Goal: Task Accomplishment & Management: Manage account settings

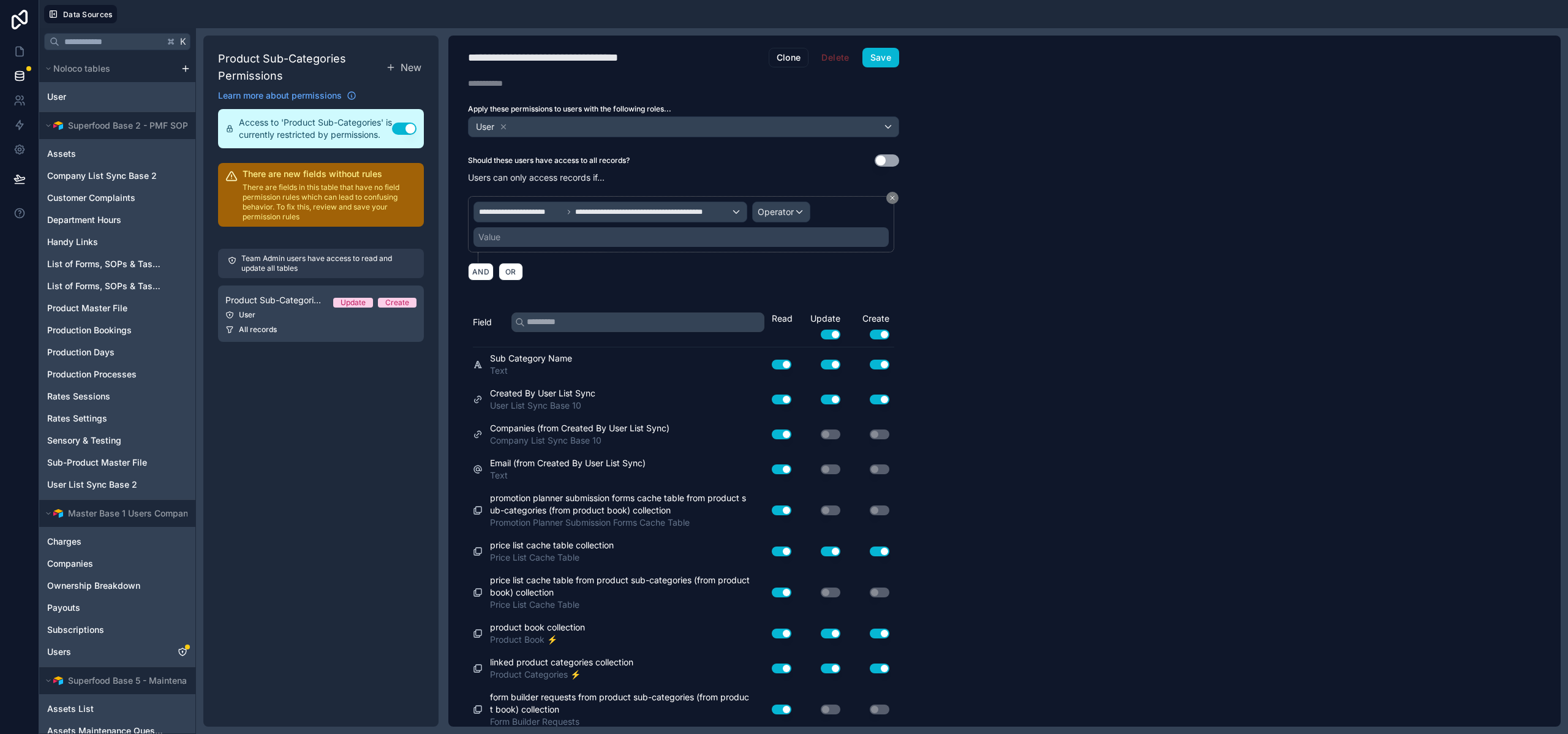
scroll to position [8, 0]
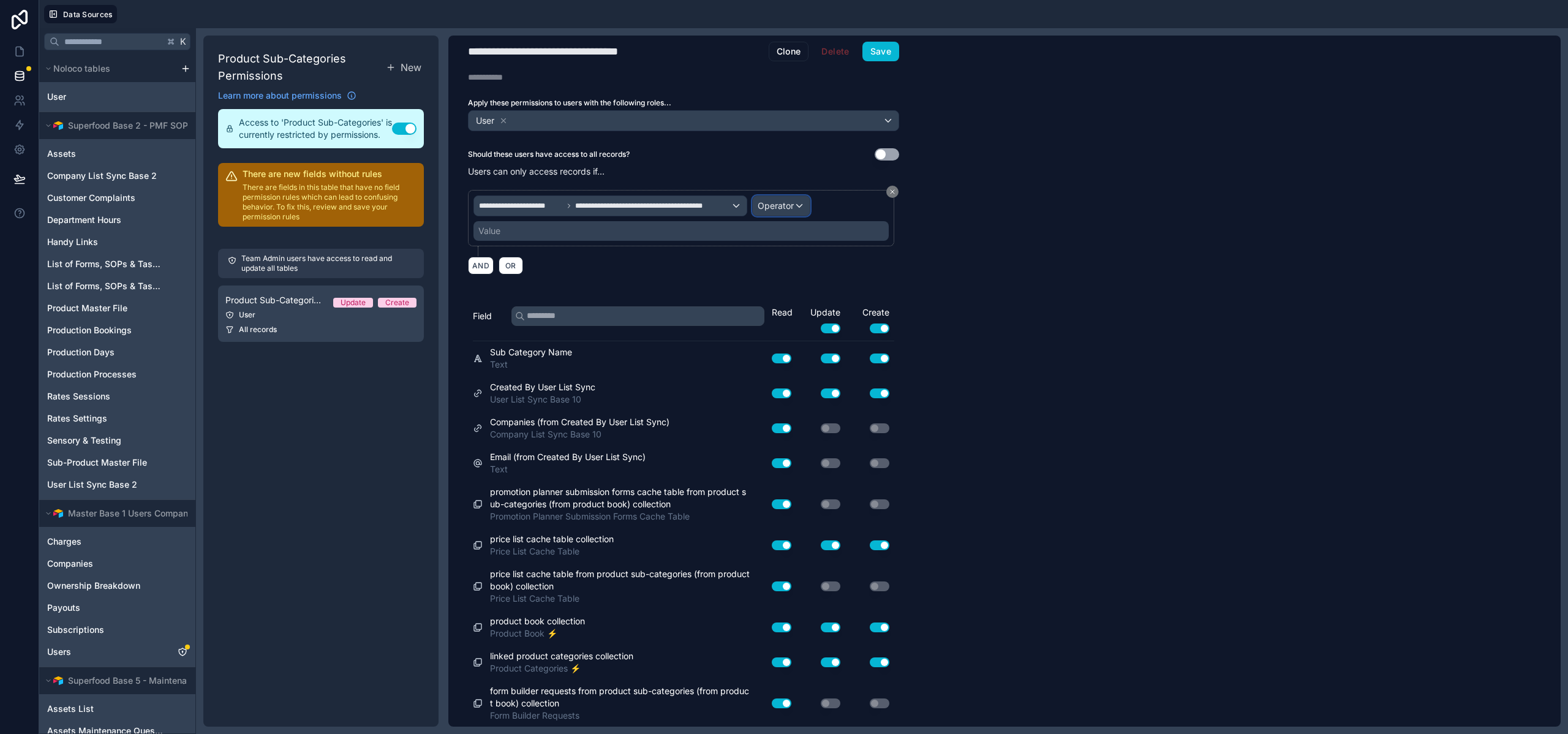
click at [782, 207] on span "Operator" at bounding box center [776, 206] width 36 height 11
click at [781, 318] on span "Is one of" at bounding box center [780, 317] width 34 height 14
click at [592, 230] on div "Value" at bounding box center [681, 231] width 415 height 20
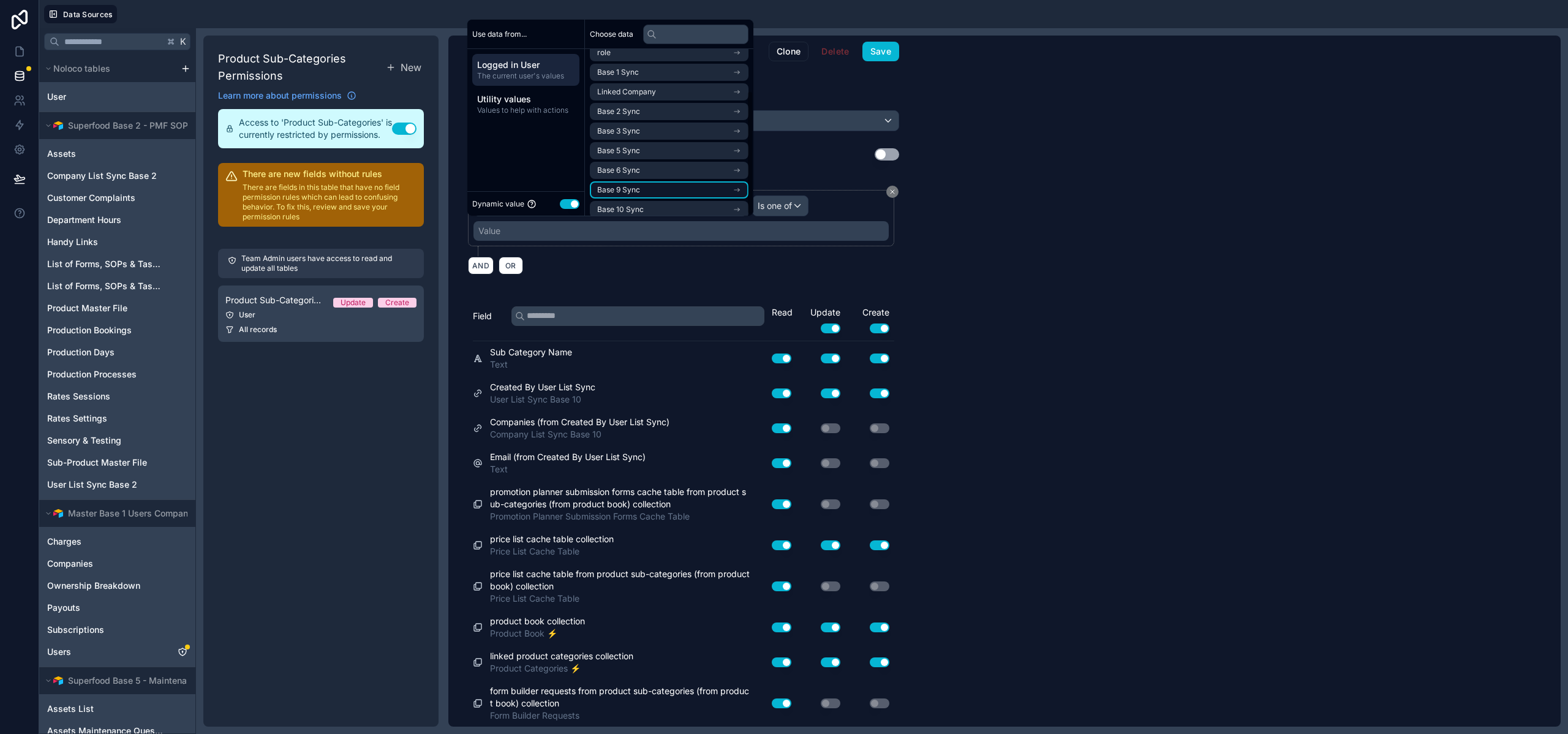
scroll to position [57, 0]
click at [660, 201] on li "Base 10 Sync" at bounding box center [669, 202] width 159 height 17
click at [663, 201] on span "company list sync base 10 noloco collection" at bounding box center [665, 202] width 135 height 10
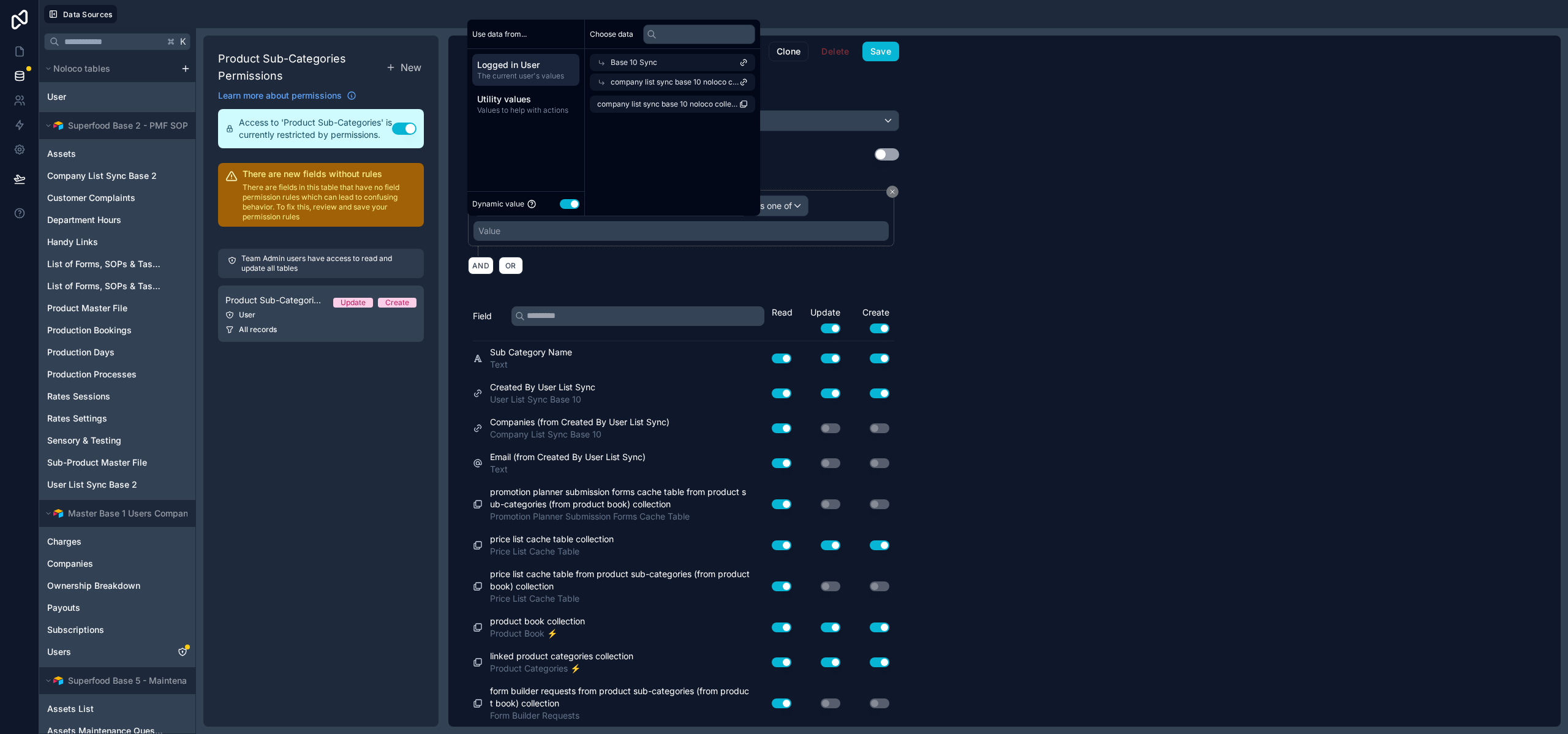
click at [660, 105] on span "company list sync base 10 noloco collection" at bounding box center [669, 104] width 142 height 10
click at [1023, 260] on div "**********" at bounding box center [1004, 381] width 1113 height 692
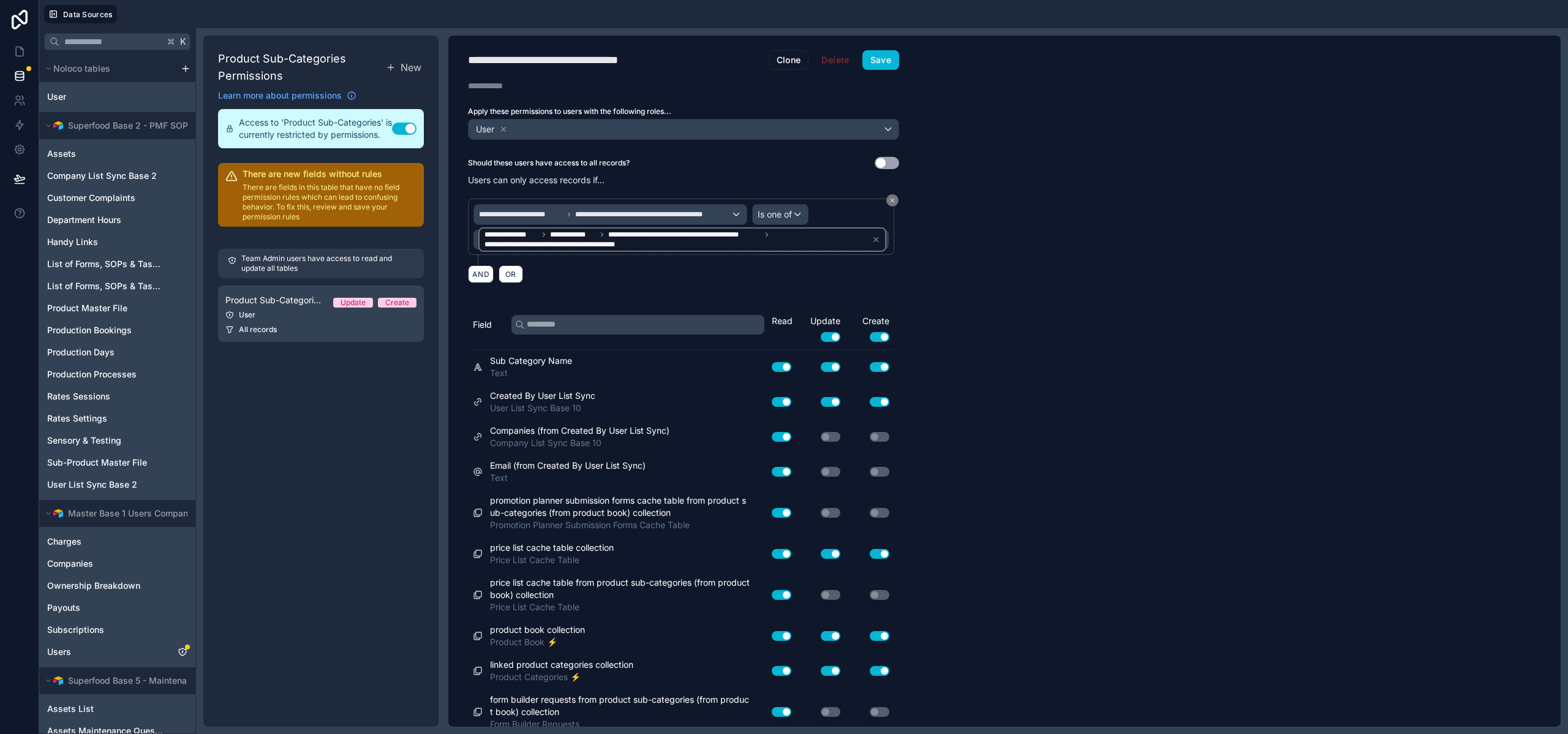
click at [1021, 272] on div "**********" at bounding box center [1004, 381] width 1113 height 692
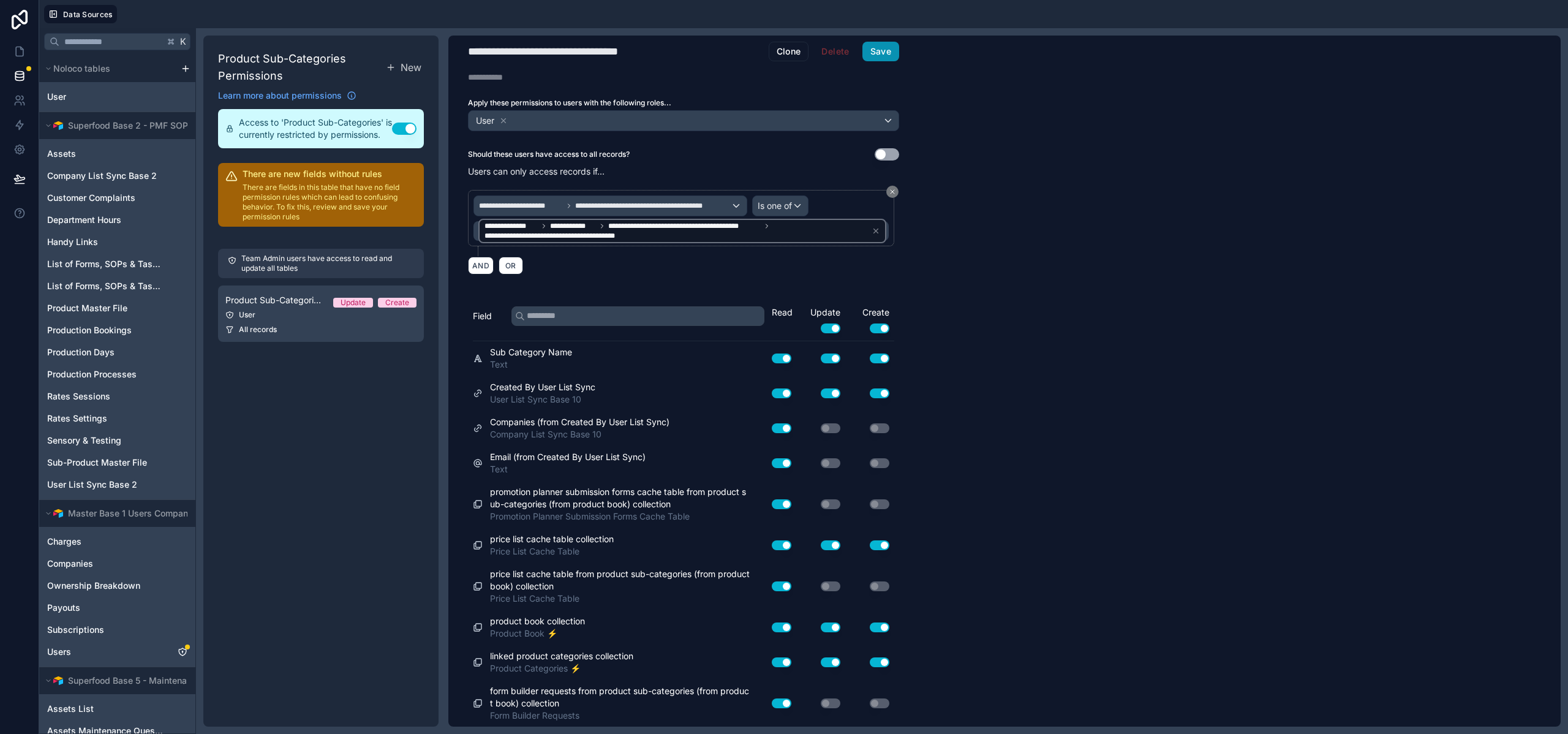
click at [869, 50] on button "Save" at bounding box center [880, 51] width 37 height 20
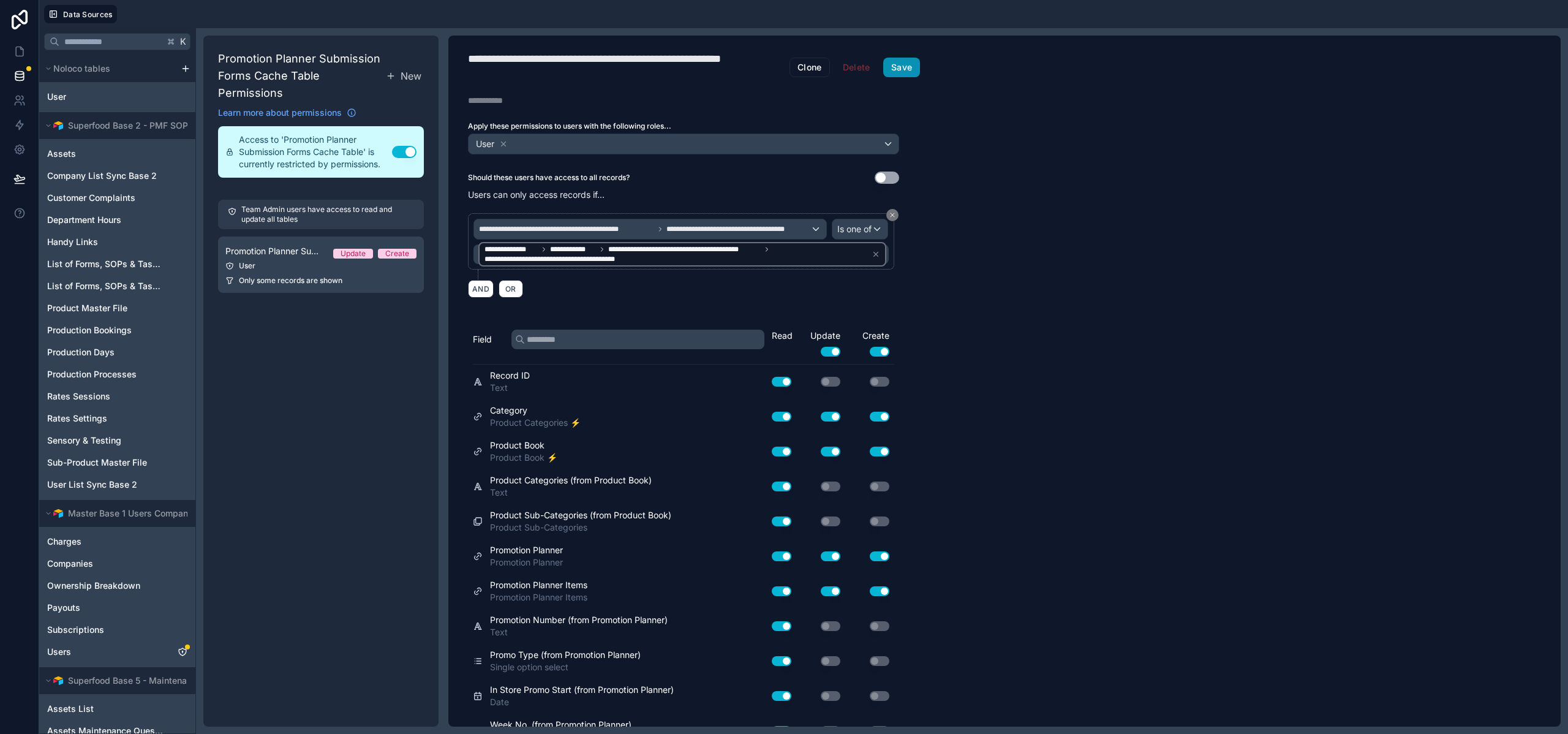
click at [902, 64] on button "Save" at bounding box center [902, 67] width 37 height 20
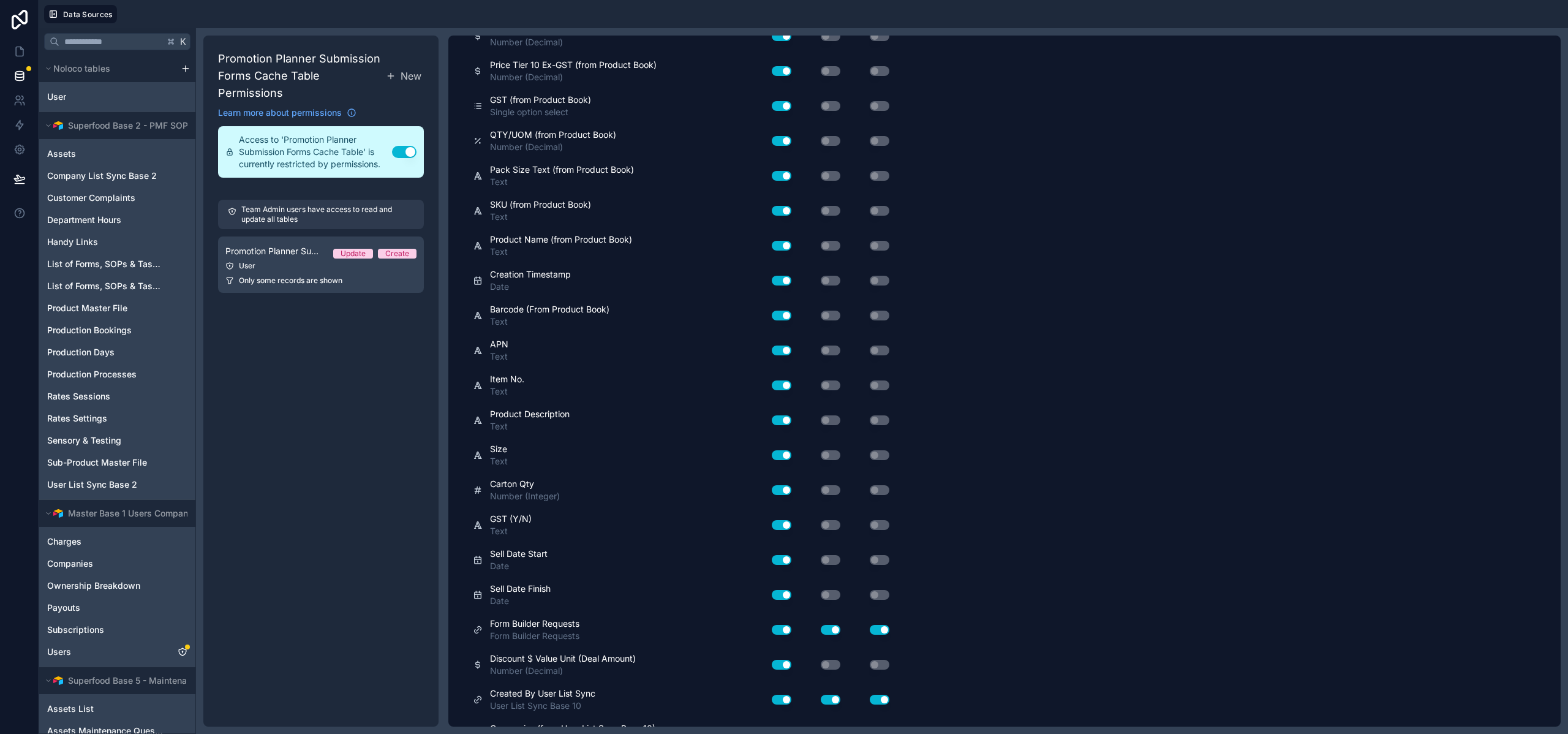
scroll to position [2588, 0]
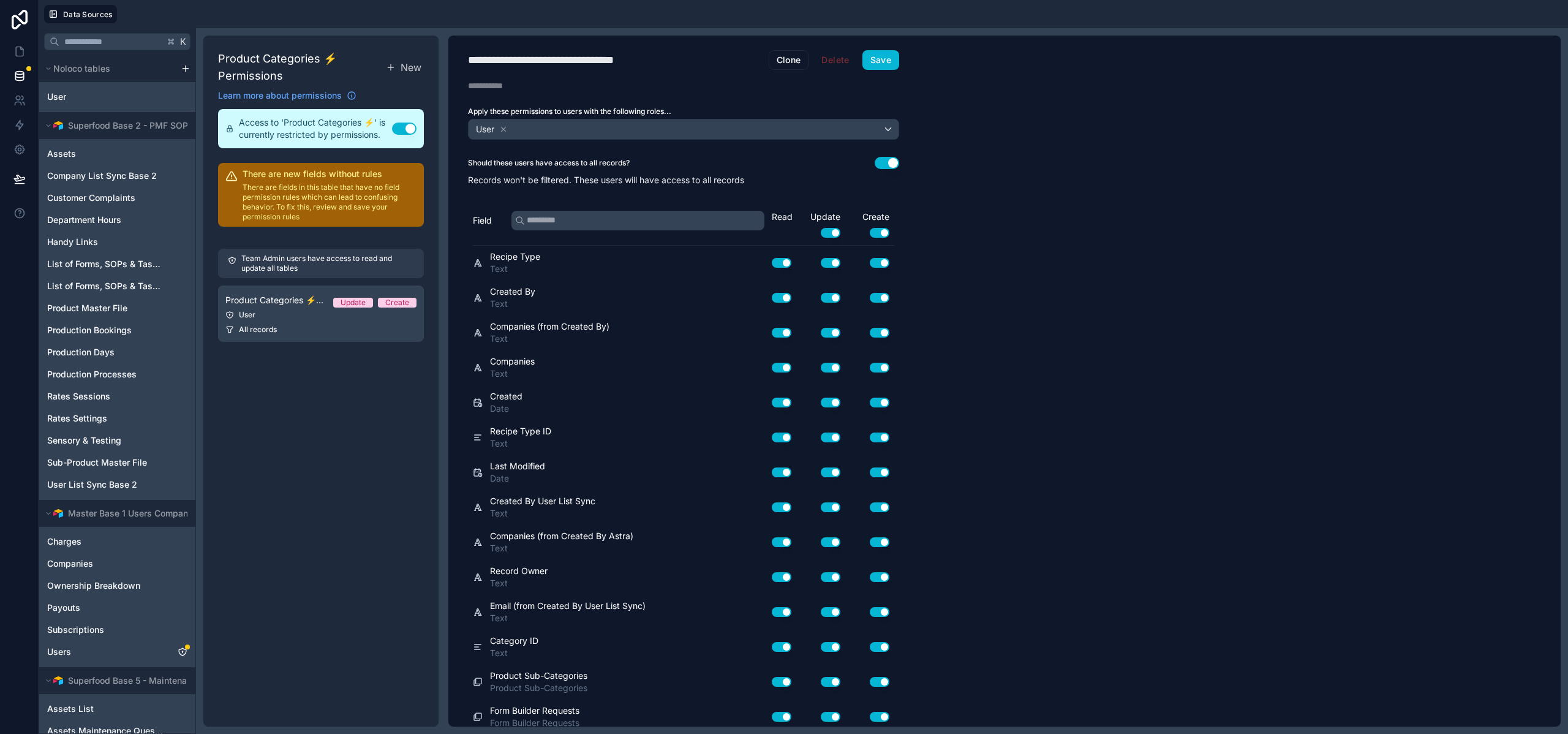
scroll to position [253, 0]
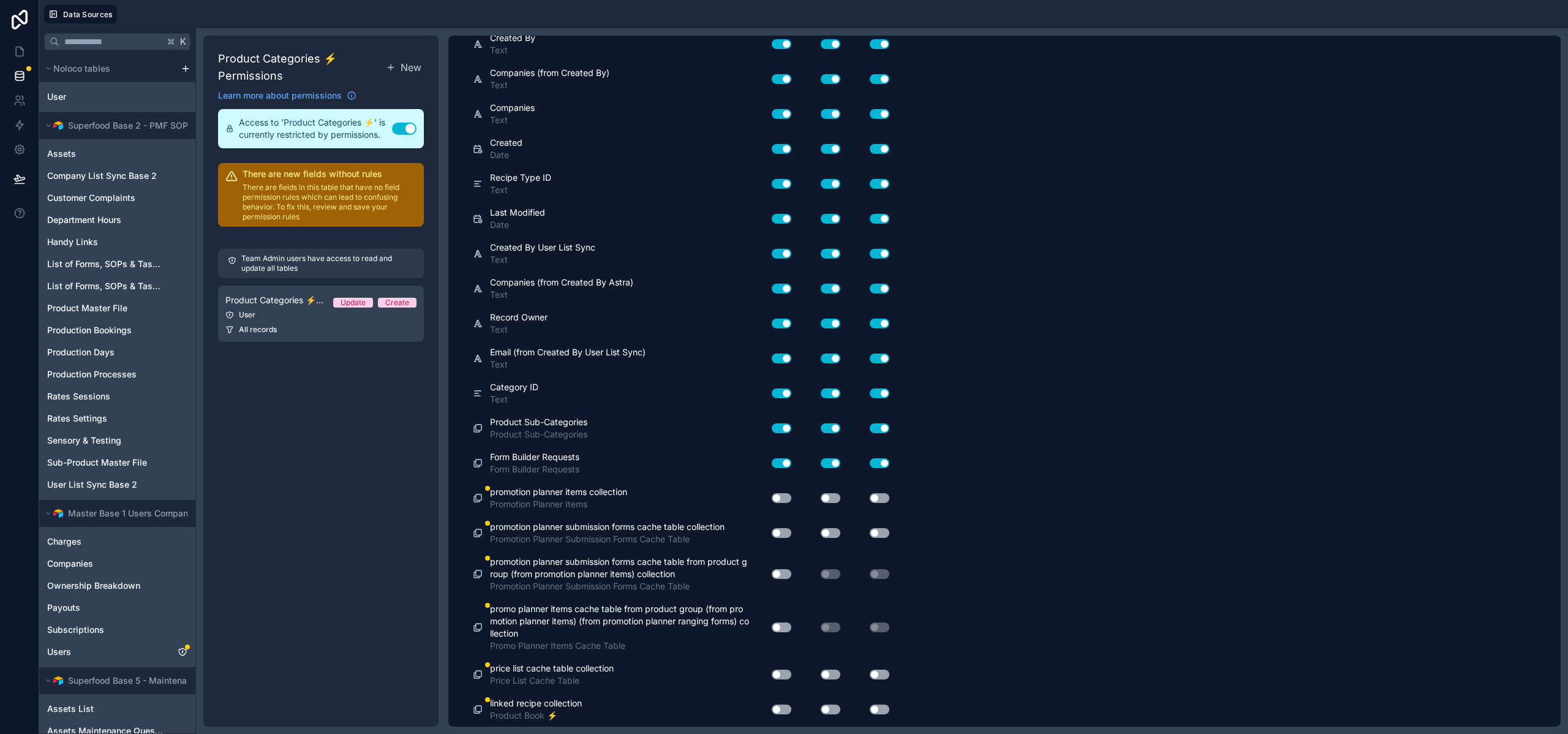
click at [780, 493] on button "Use setting" at bounding box center [782, 498] width 20 height 10
click at [830, 499] on button "Use setting" at bounding box center [831, 498] width 20 height 10
click at [887, 494] on button "Use setting" at bounding box center [880, 498] width 20 height 10
click at [885, 533] on button "Use setting" at bounding box center [880, 533] width 20 height 10
click at [836, 532] on button "Use setting" at bounding box center [831, 533] width 20 height 10
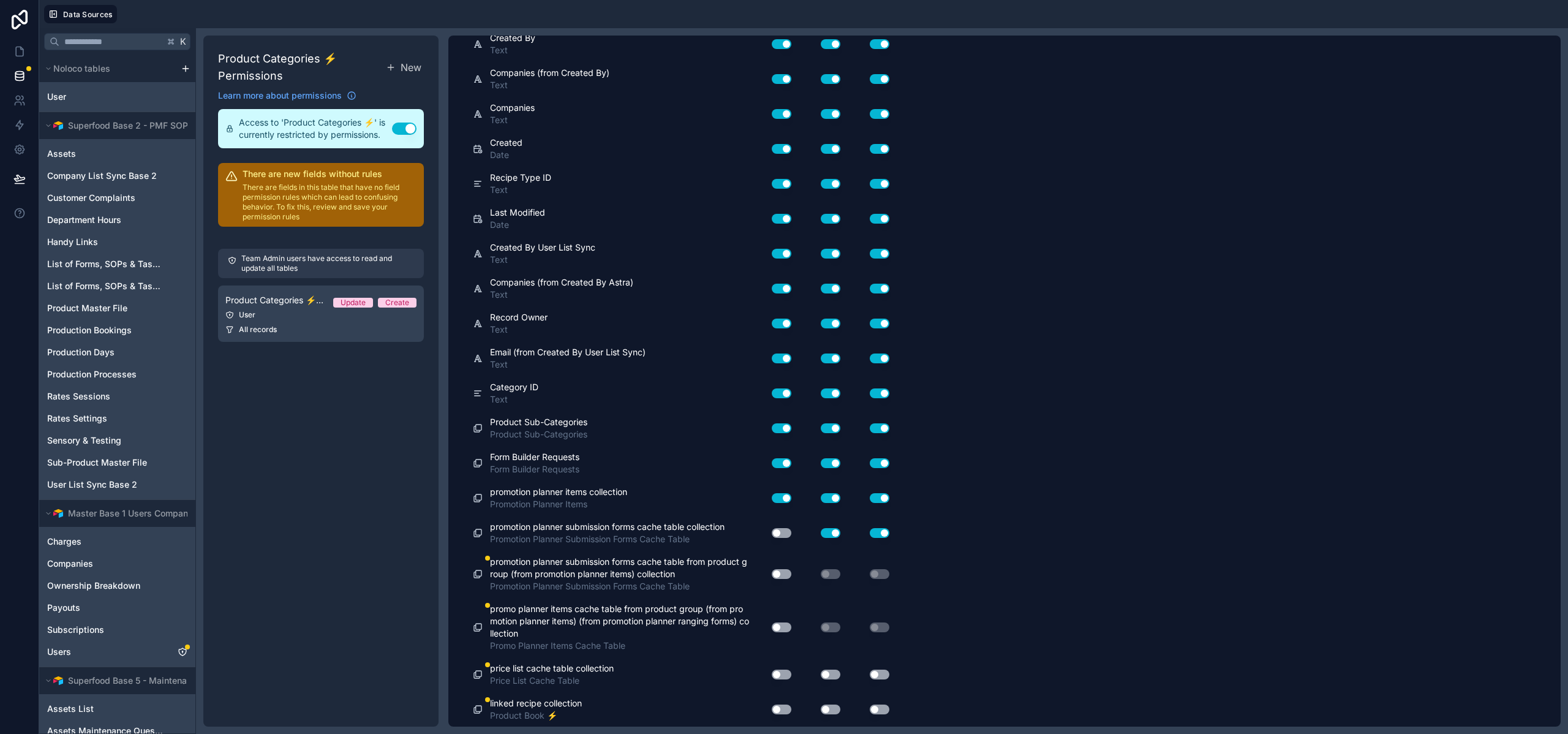
click at [790, 533] on button "Use setting" at bounding box center [782, 533] width 20 height 10
click at [775, 576] on button "Use setting" at bounding box center [782, 574] width 20 height 10
click at [784, 629] on button "Use setting" at bounding box center [782, 627] width 20 height 10
click at [789, 676] on button "Use setting" at bounding box center [782, 674] width 20 height 10
click at [826, 676] on button "Use setting" at bounding box center [831, 674] width 20 height 10
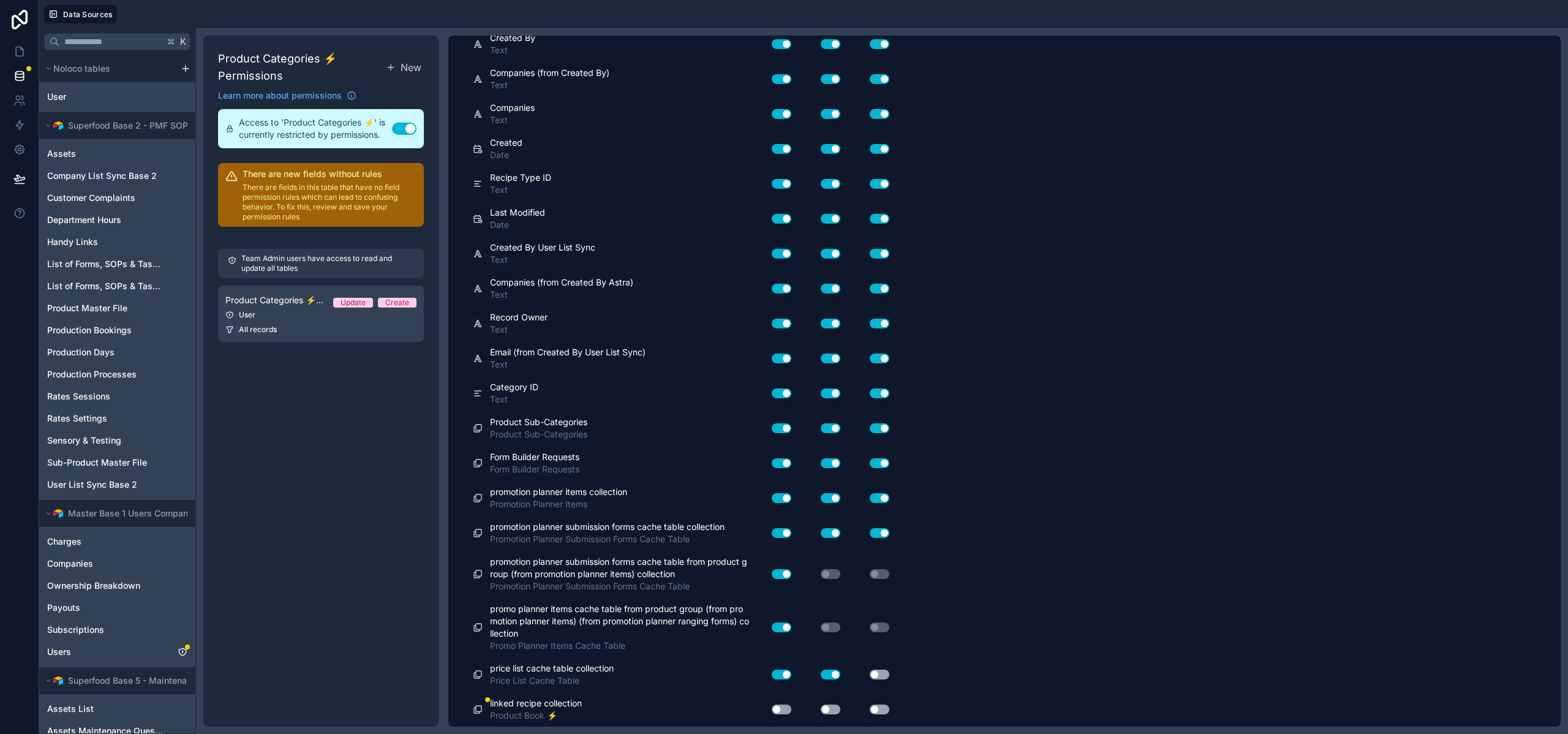
click at [882, 678] on button "Use setting" at bounding box center [880, 674] width 20 height 10
click at [886, 709] on button "Use setting" at bounding box center [880, 709] width 20 height 10
click at [811, 708] on div "Use setting" at bounding box center [821, 709] width 49 height 10
click at [790, 709] on button "Use setting" at bounding box center [782, 709] width 20 height 10
click at [824, 709] on button "Use setting" at bounding box center [831, 709] width 20 height 10
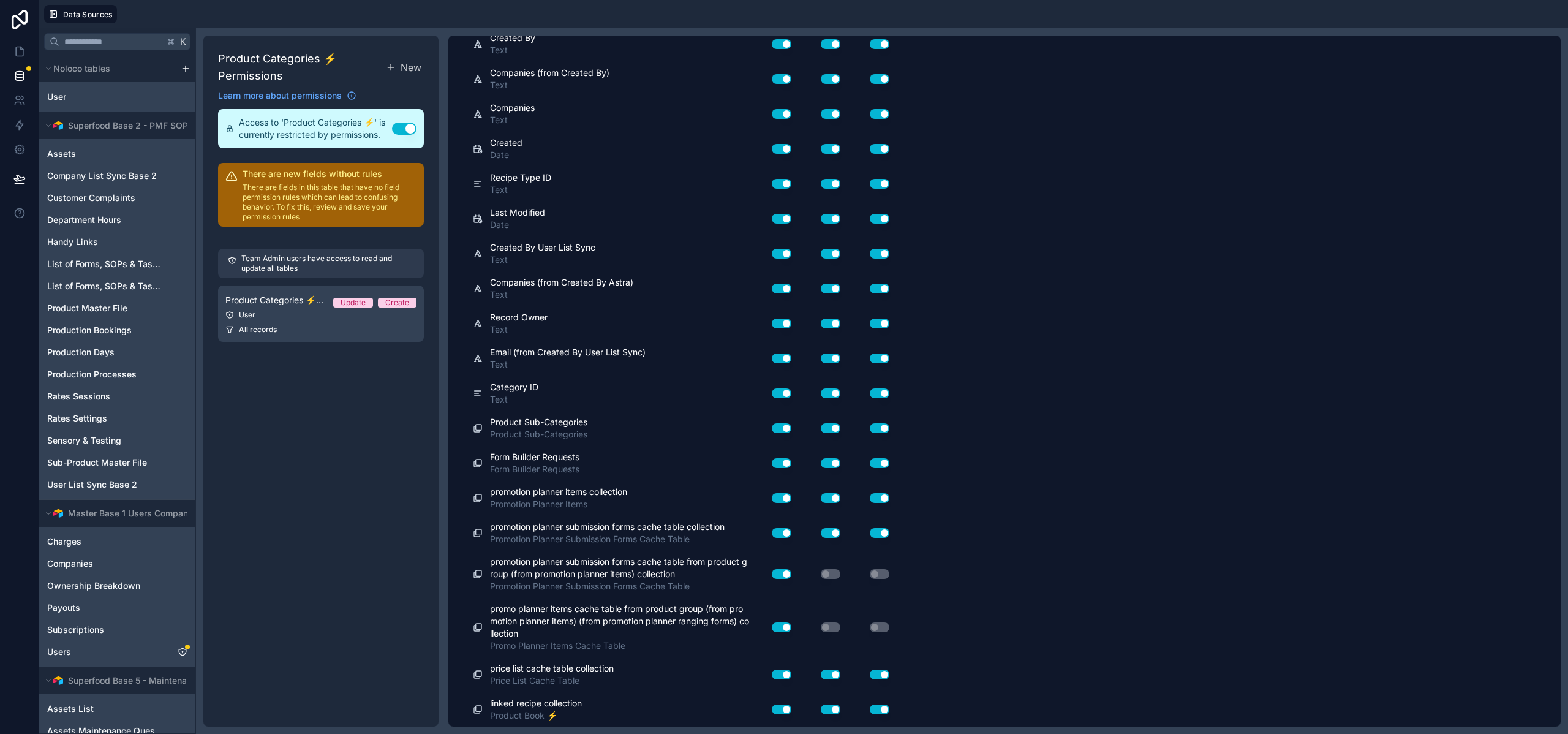
scroll to position [0, 0]
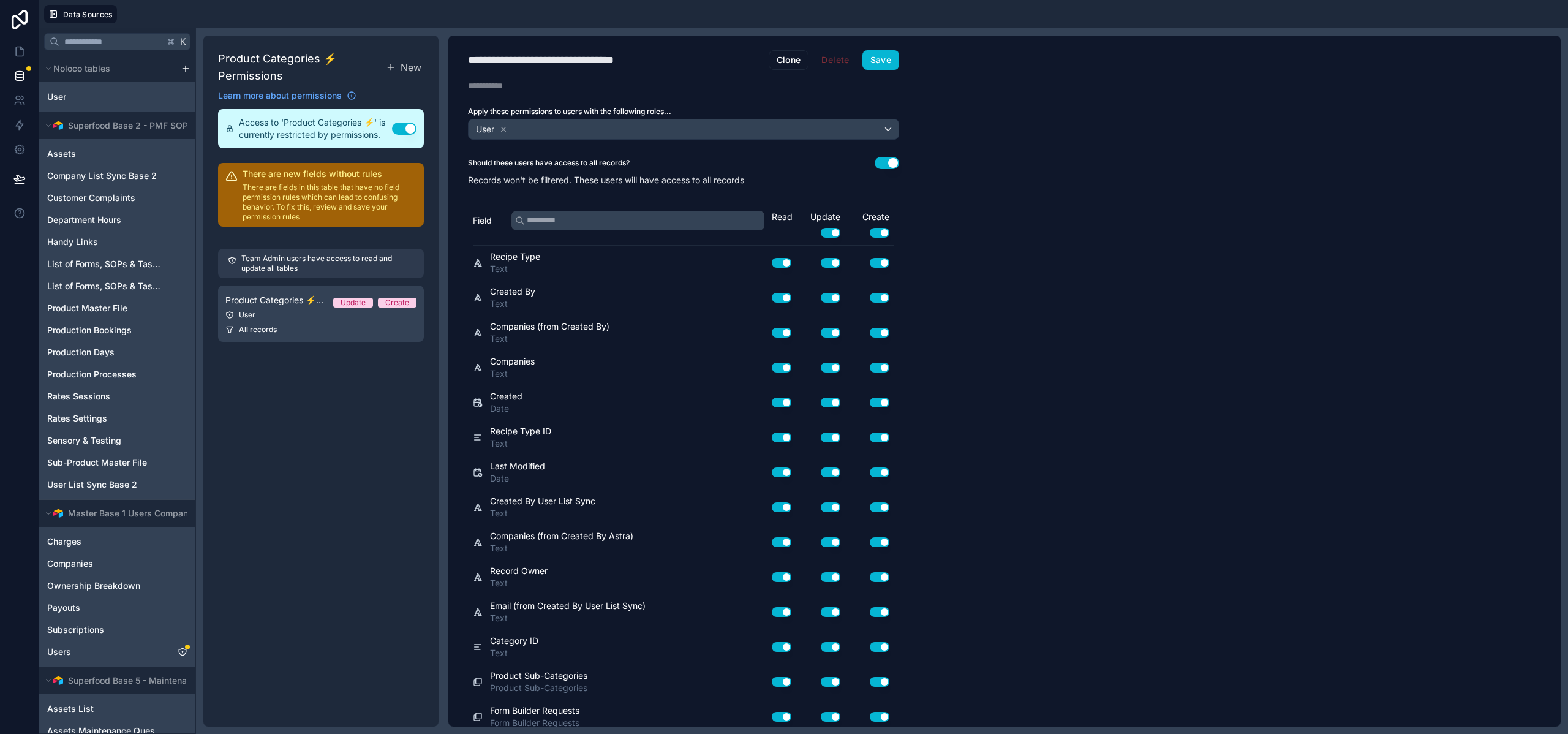
click at [883, 158] on button "Use setting" at bounding box center [887, 163] width 24 height 12
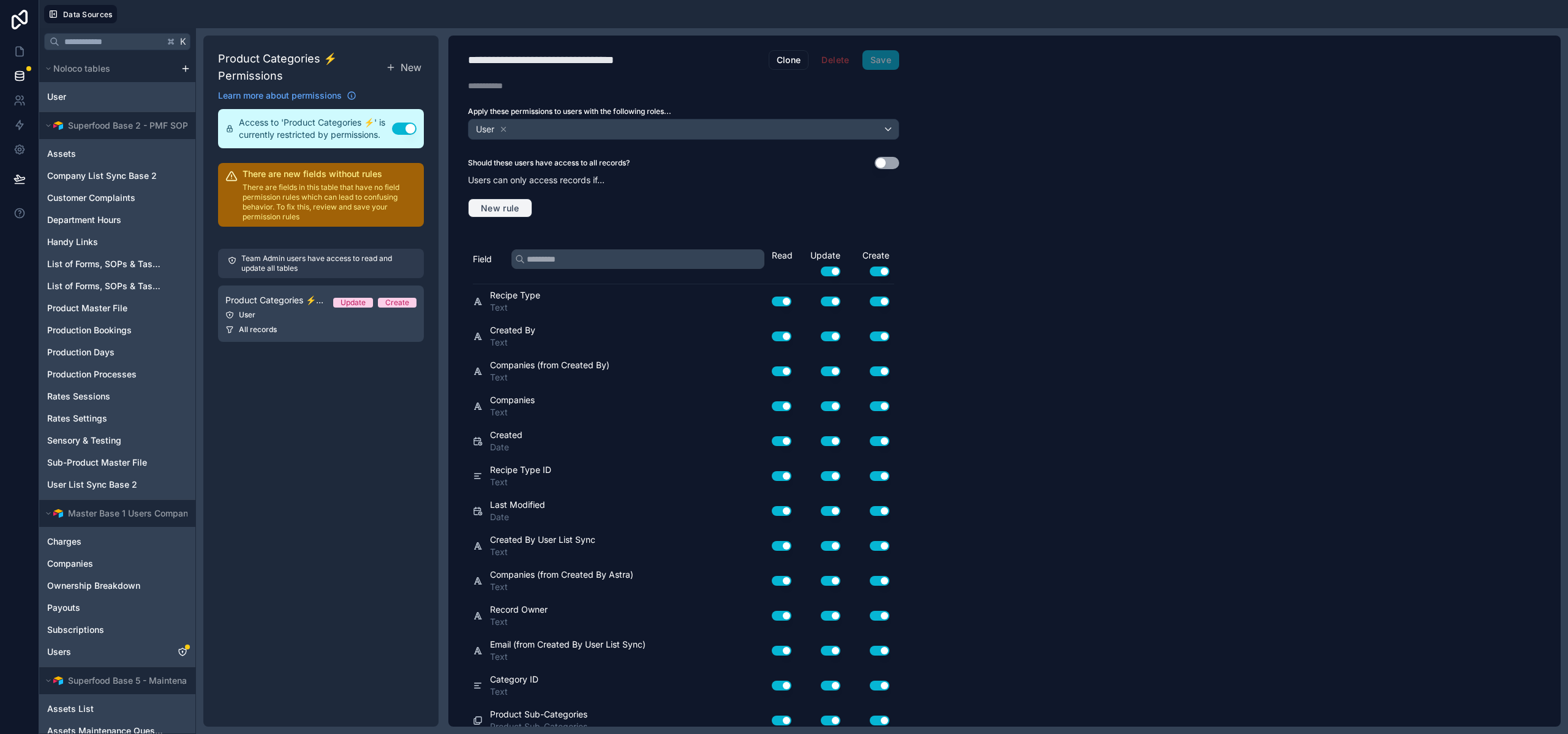
click at [506, 207] on span "New rule" at bounding box center [500, 208] width 48 height 11
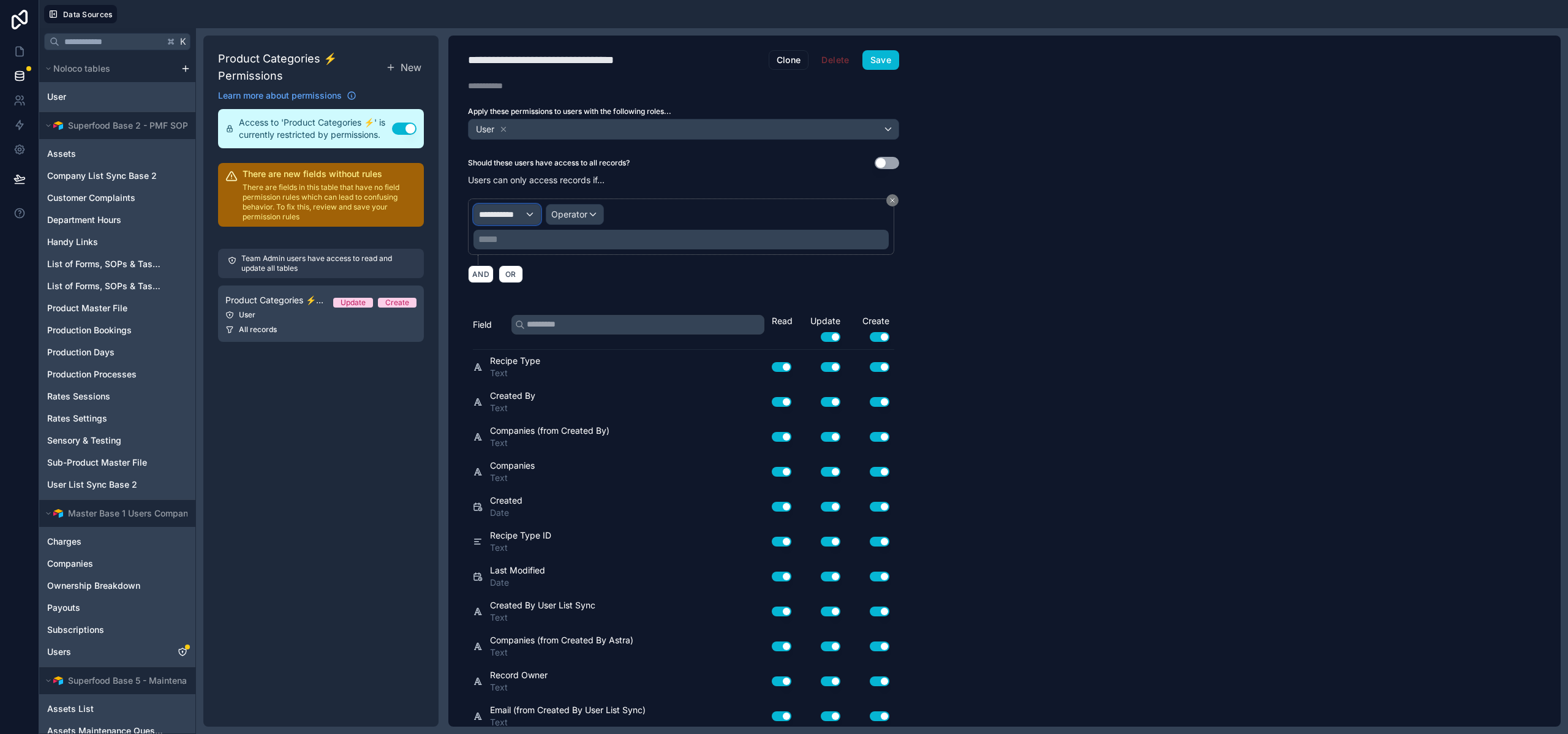
click at [520, 220] on div "**********" at bounding box center [507, 215] width 66 height 20
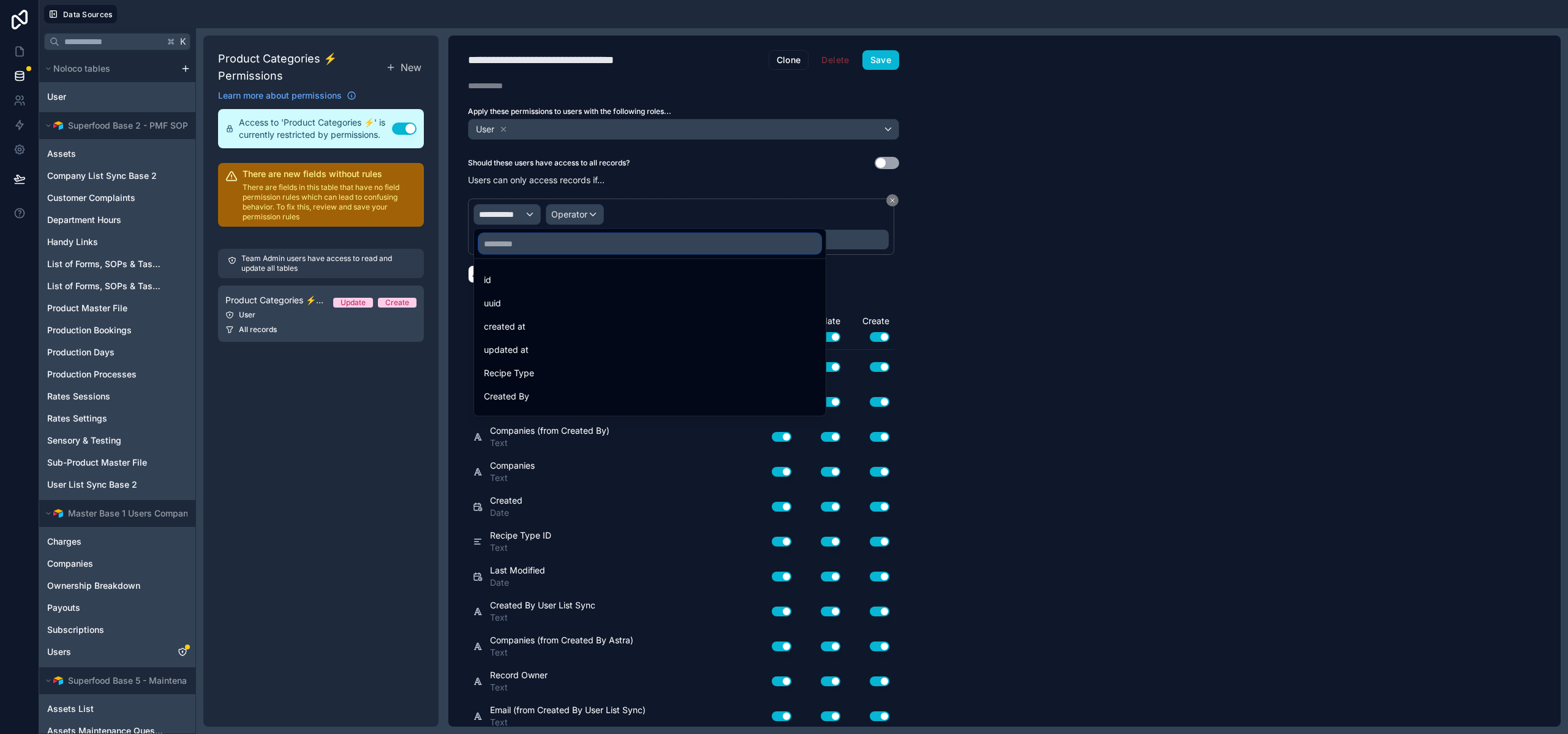
click at [527, 244] on input "text" at bounding box center [650, 244] width 342 height 20
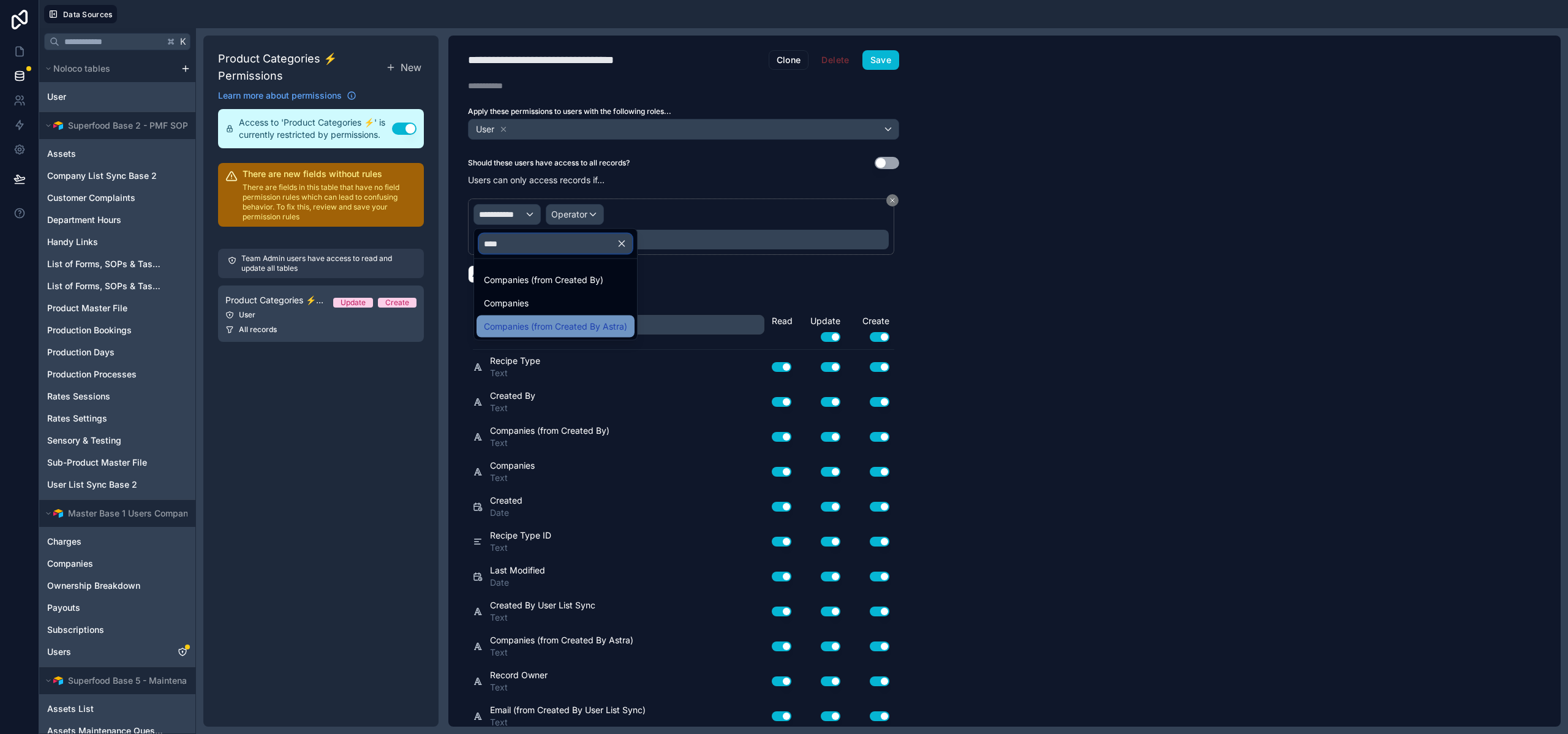
type input "****"
click at [591, 324] on span "Companies (from Created By Astra)" at bounding box center [556, 326] width 144 height 14
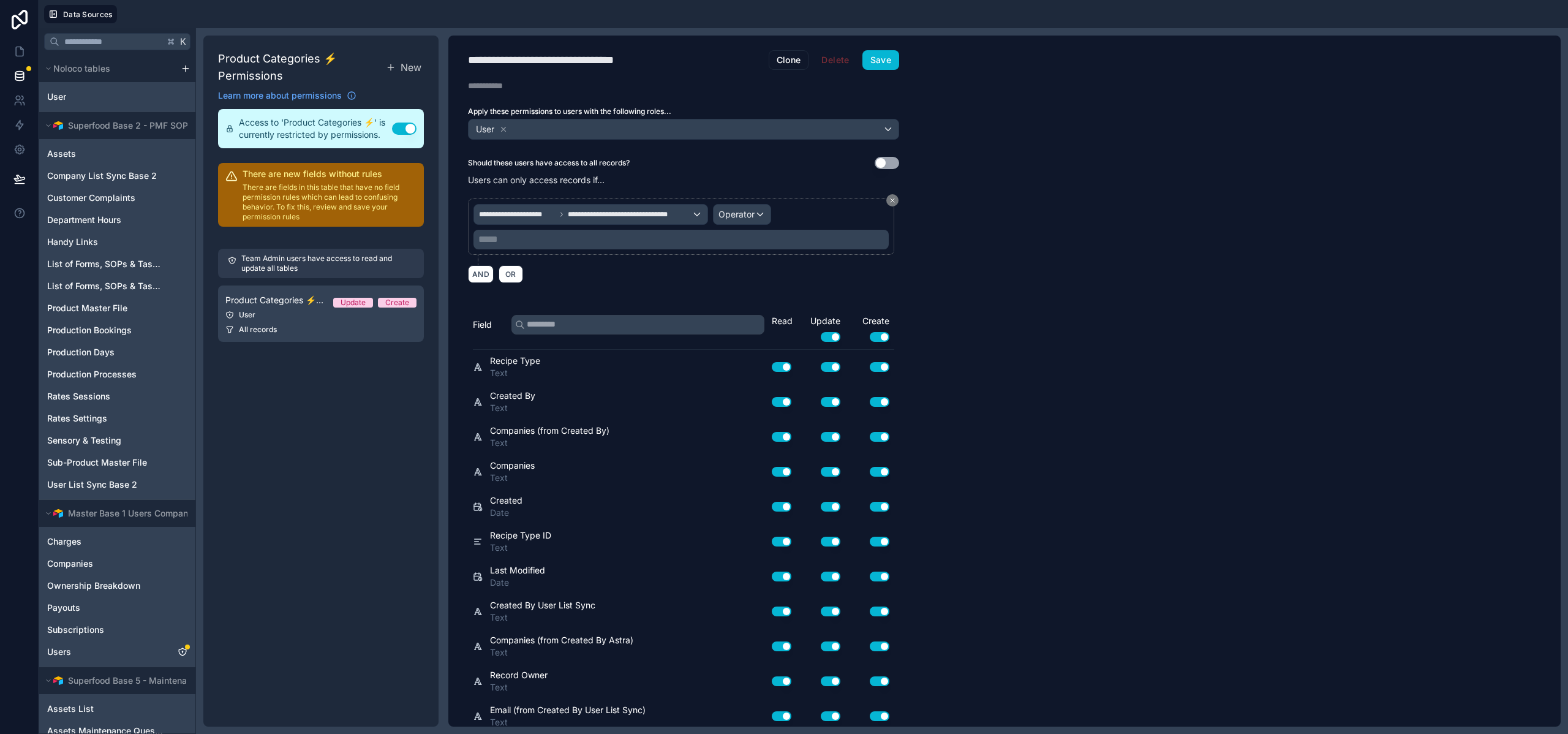
click at [775, 221] on div "**********" at bounding box center [681, 227] width 415 height 45
click at [740, 217] on span "Operator" at bounding box center [737, 214] width 36 height 11
click at [989, 347] on div at bounding box center [784, 367] width 1568 height 734
drag, startPoint x: 732, startPoint y: 195, endPoint x: 751, endPoint y: 224, distance: 34.7
click at [734, 196] on div "**********" at bounding box center [684, 241] width 431 height 99
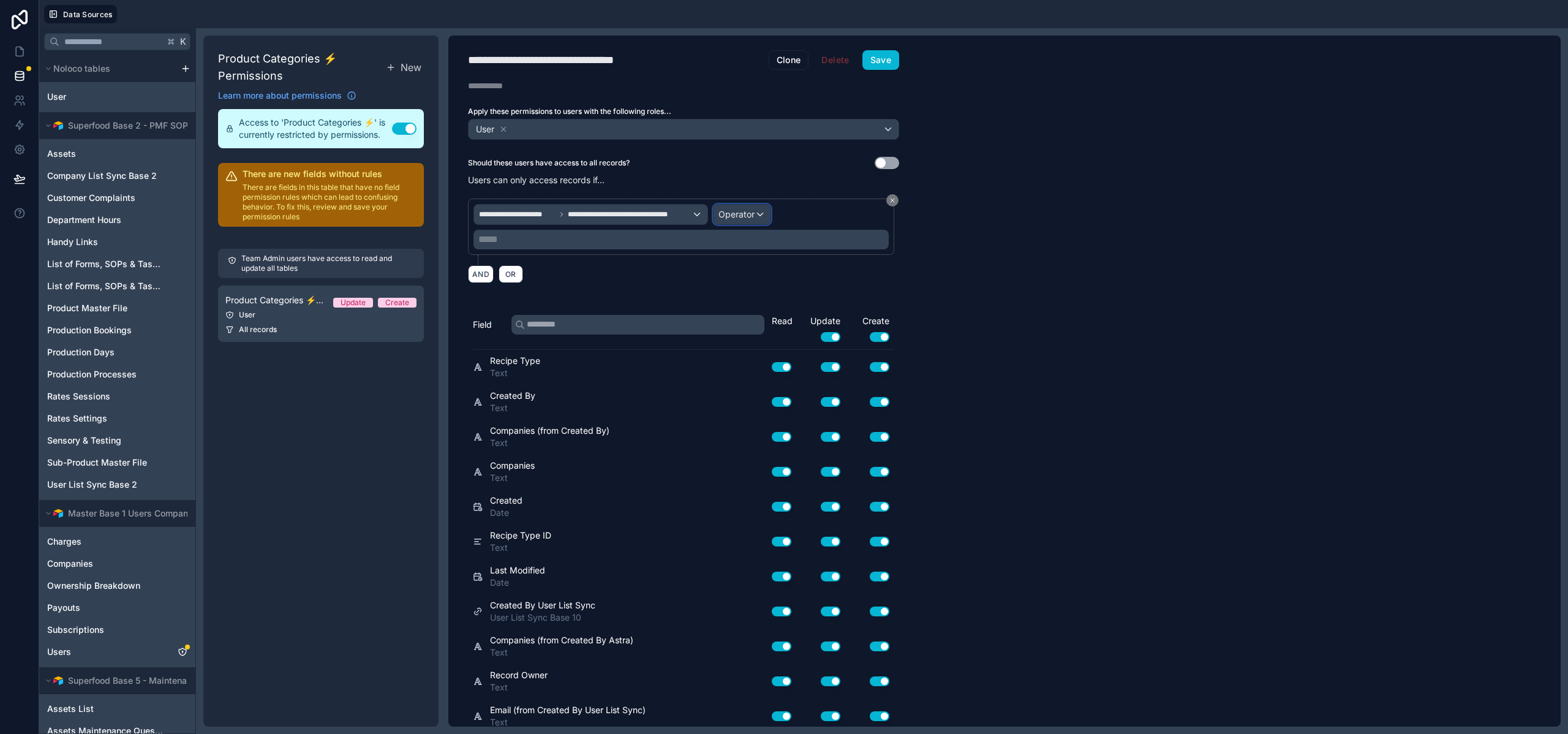
click at [751, 224] on button "Operator" at bounding box center [742, 215] width 58 height 21
drag, startPoint x: 880, startPoint y: 60, endPoint x: 862, endPoint y: 54, distance: 19.0
click at [880, 60] on div at bounding box center [784, 367] width 1568 height 734
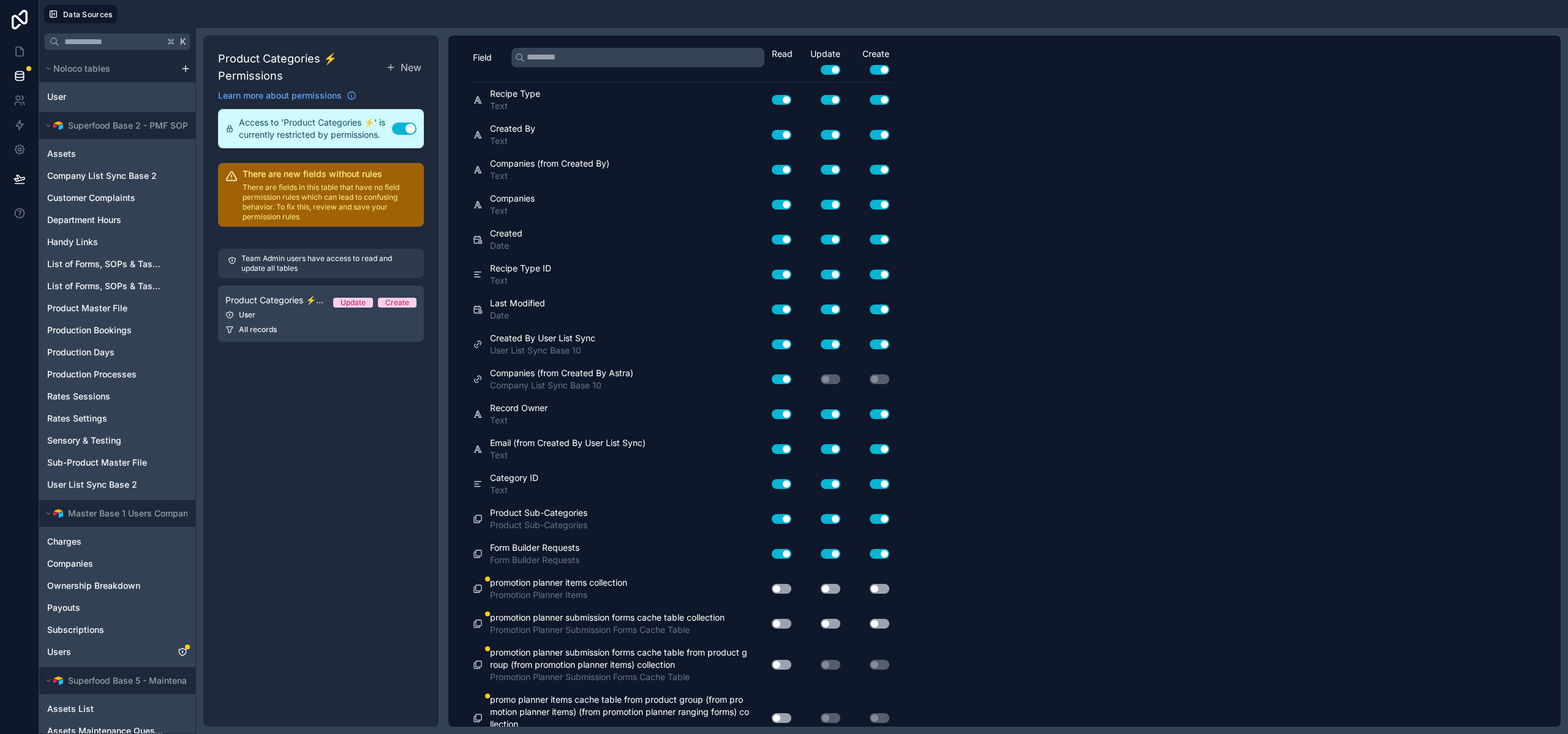
scroll to position [253, 0]
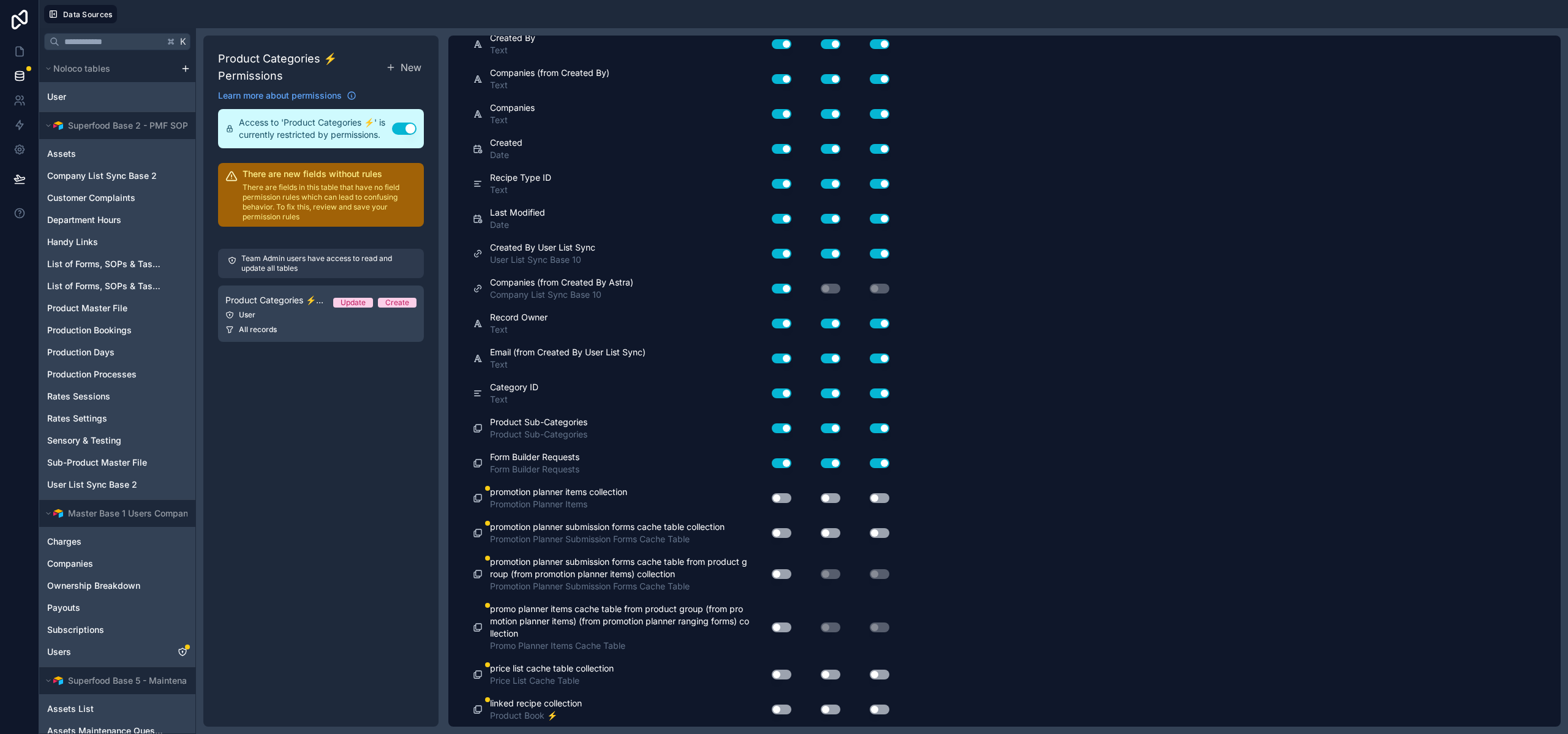
click at [787, 496] on button "Use setting" at bounding box center [782, 498] width 20 height 10
click at [831, 498] on button "Use setting" at bounding box center [831, 498] width 20 height 10
